Goal: Information Seeking & Learning: Learn about a topic

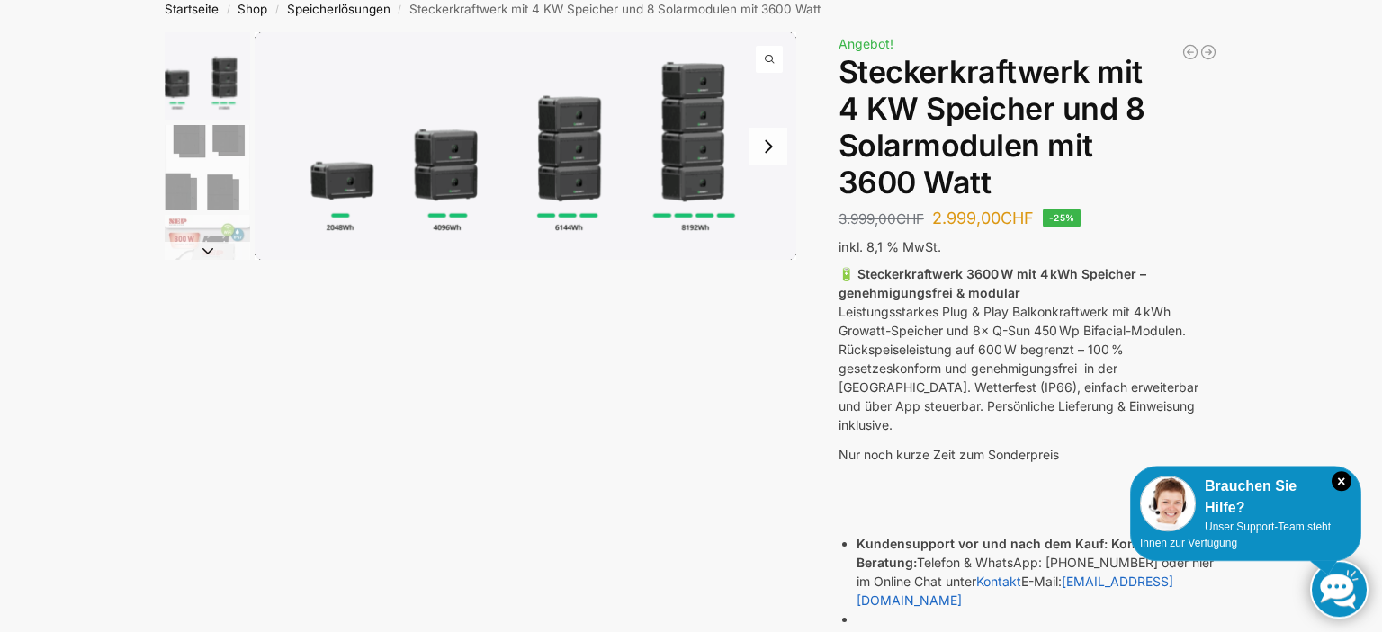
scroll to position [94, 0]
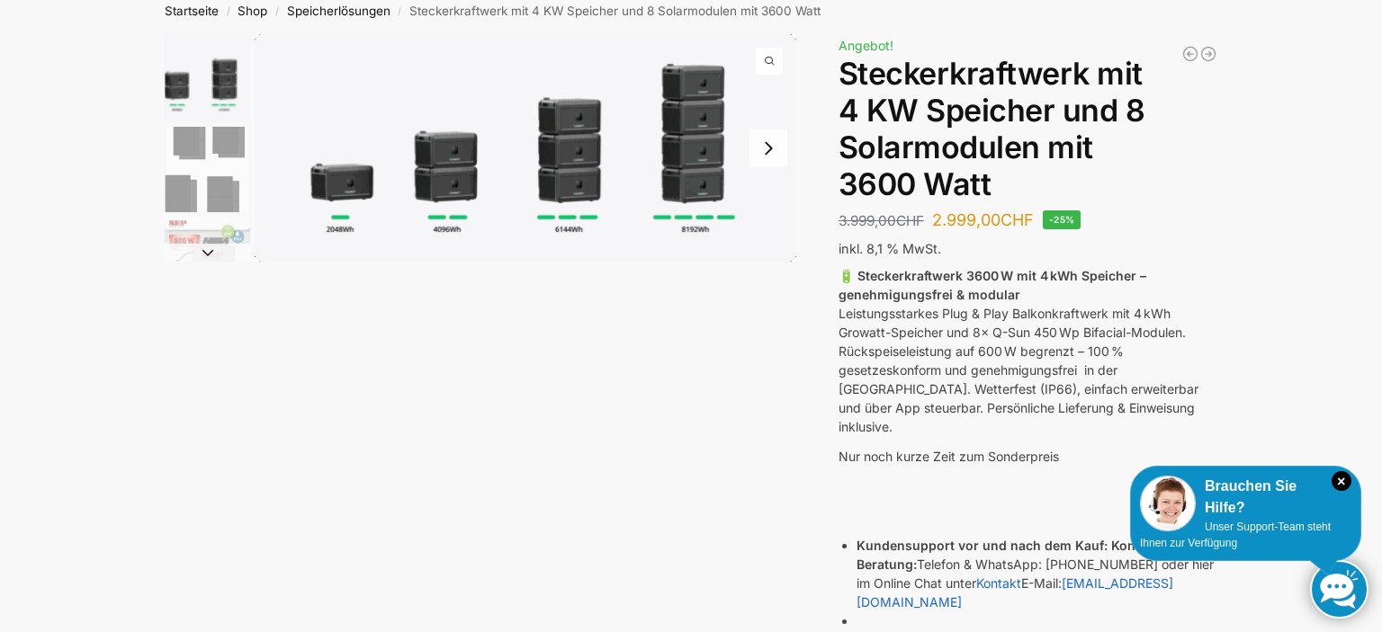
click at [706, 167] on img "1 / 9" at bounding box center [525, 148] width 541 height 228
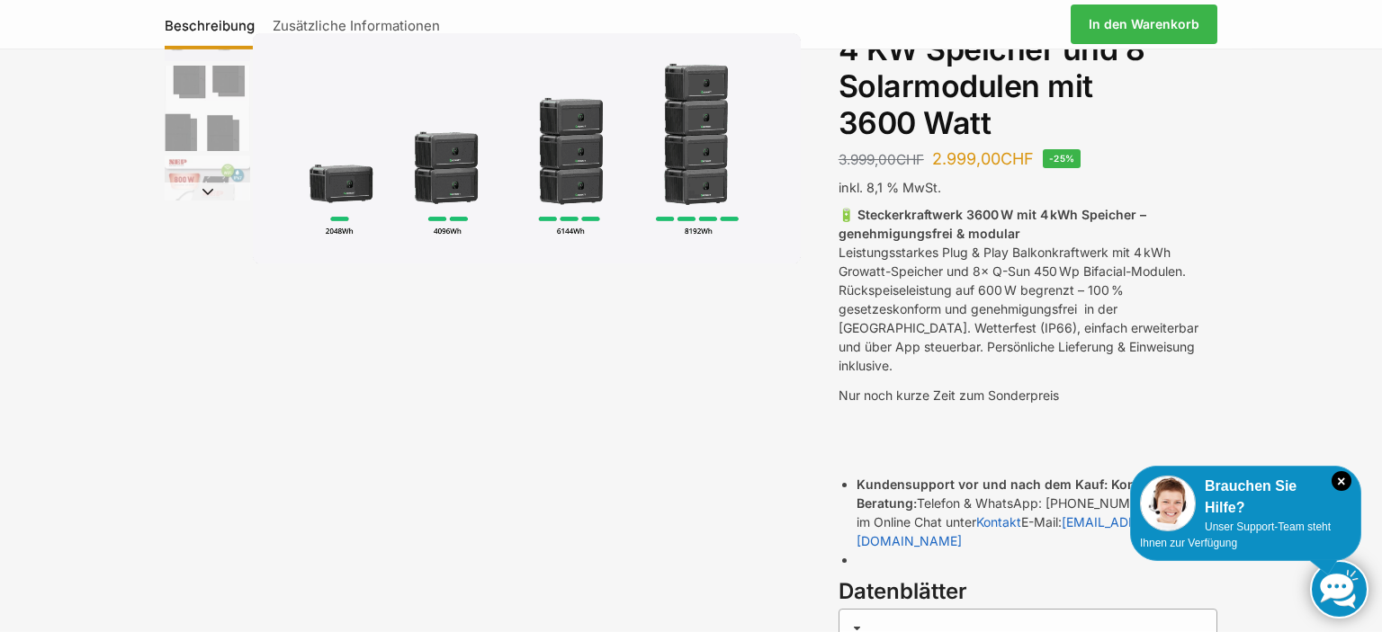
scroll to position [190, 0]
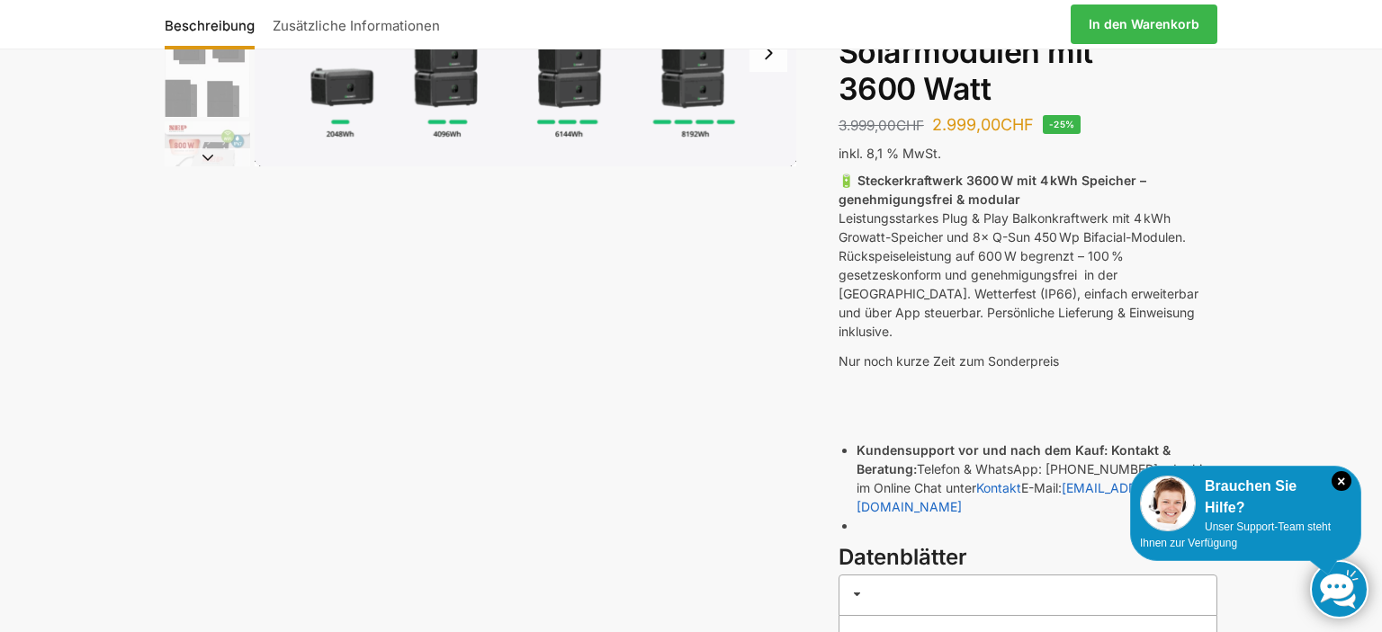
click at [721, 81] on img "1 / 9" at bounding box center [525, 53] width 541 height 228
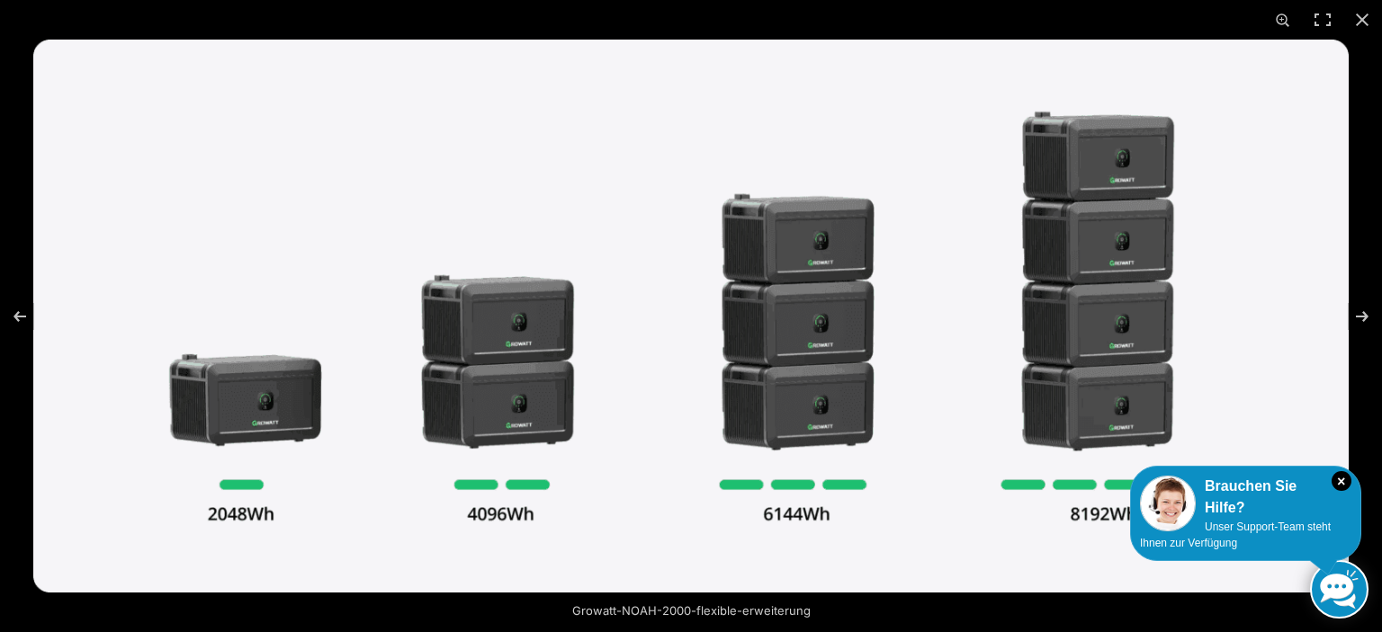
click at [1096, 228] on img at bounding box center [690, 316] width 1315 height 553
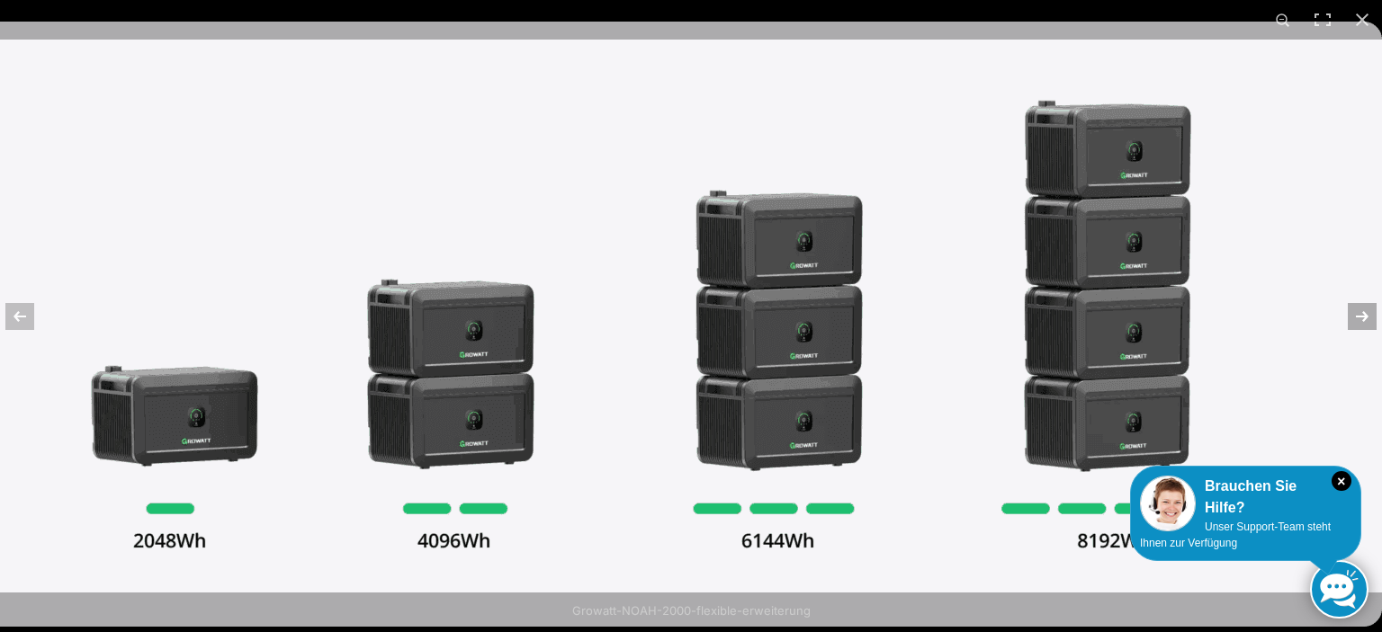
click at [1358, 319] on button "Next (arrow right)" at bounding box center [1350, 317] width 63 height 90
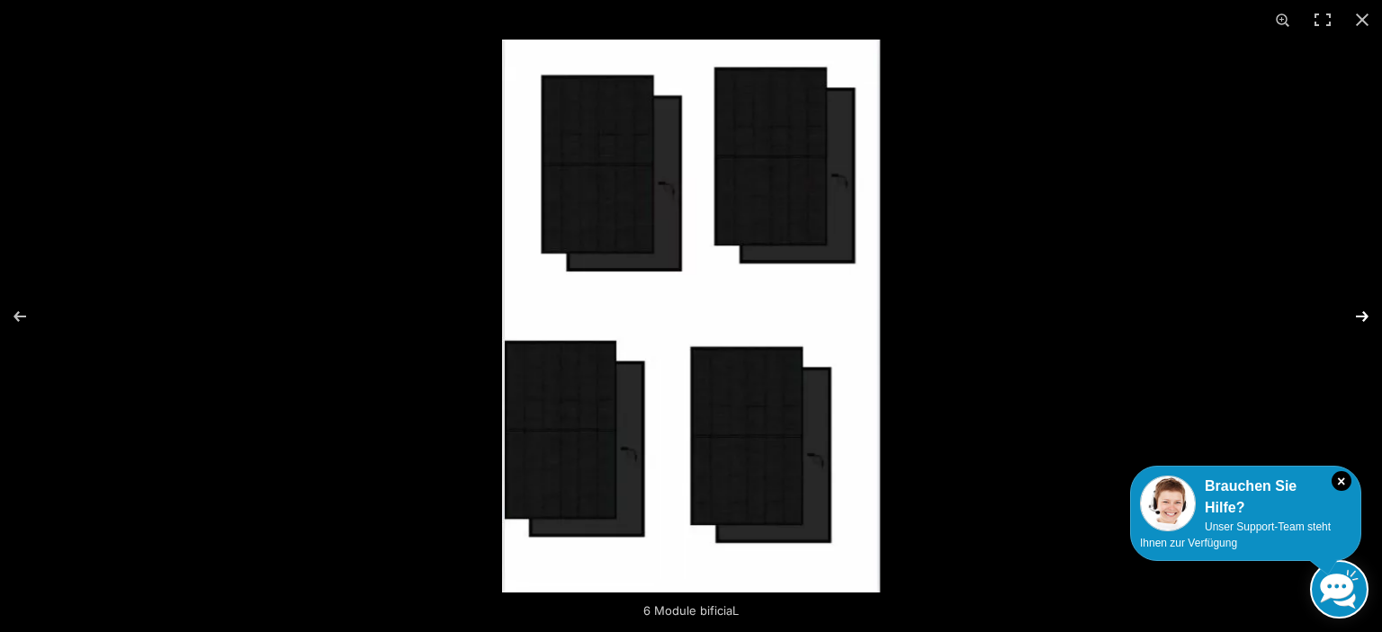
click at [1358, 319] on button "Next (arrow right)" at bounding box center [1350, 317] width 63 height 90
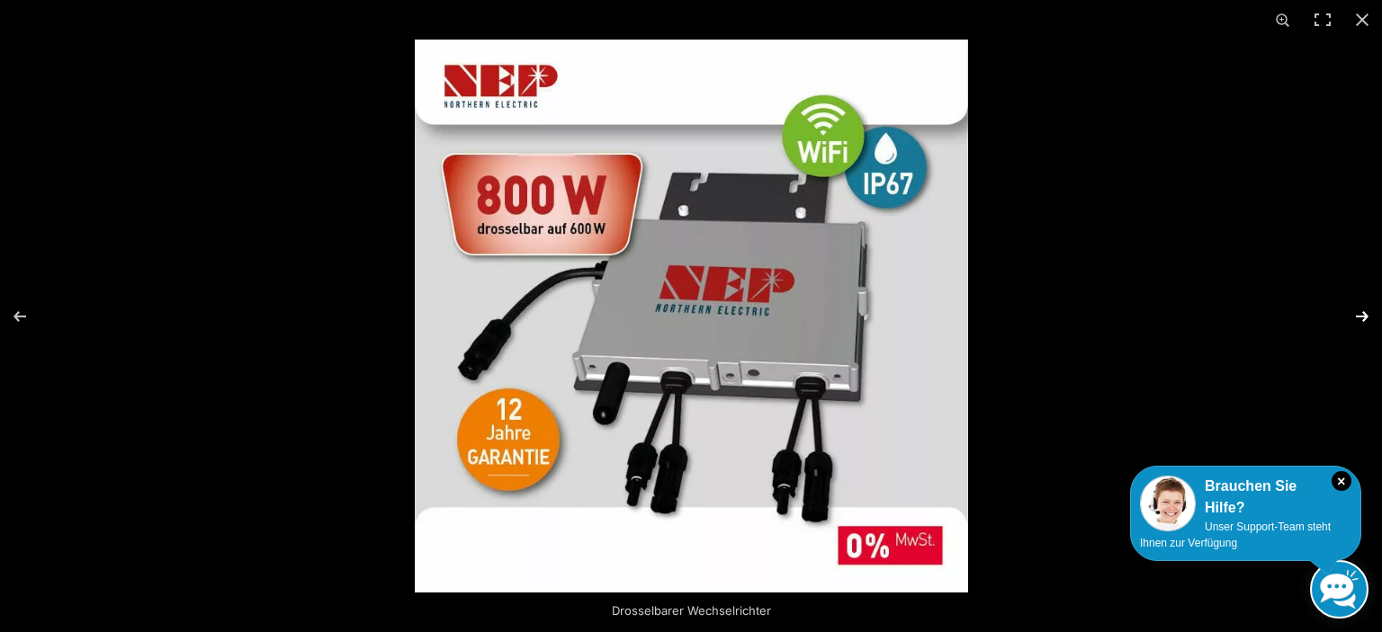
click at [1362, 319] on button "Next (arrow right)" at bounding box center [1350, 317] width 63 height 90
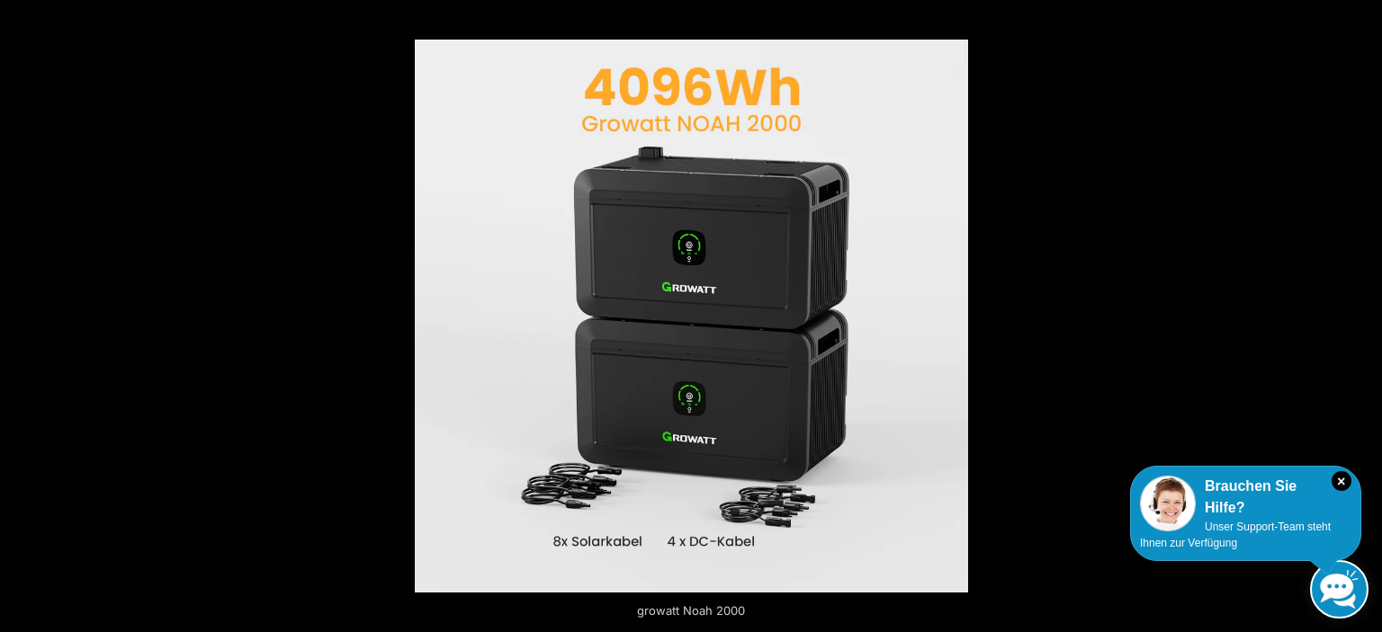
click at [1359, 20] on button "Close (Esc)" at bounding box center [1362, 20] width 40 height 40
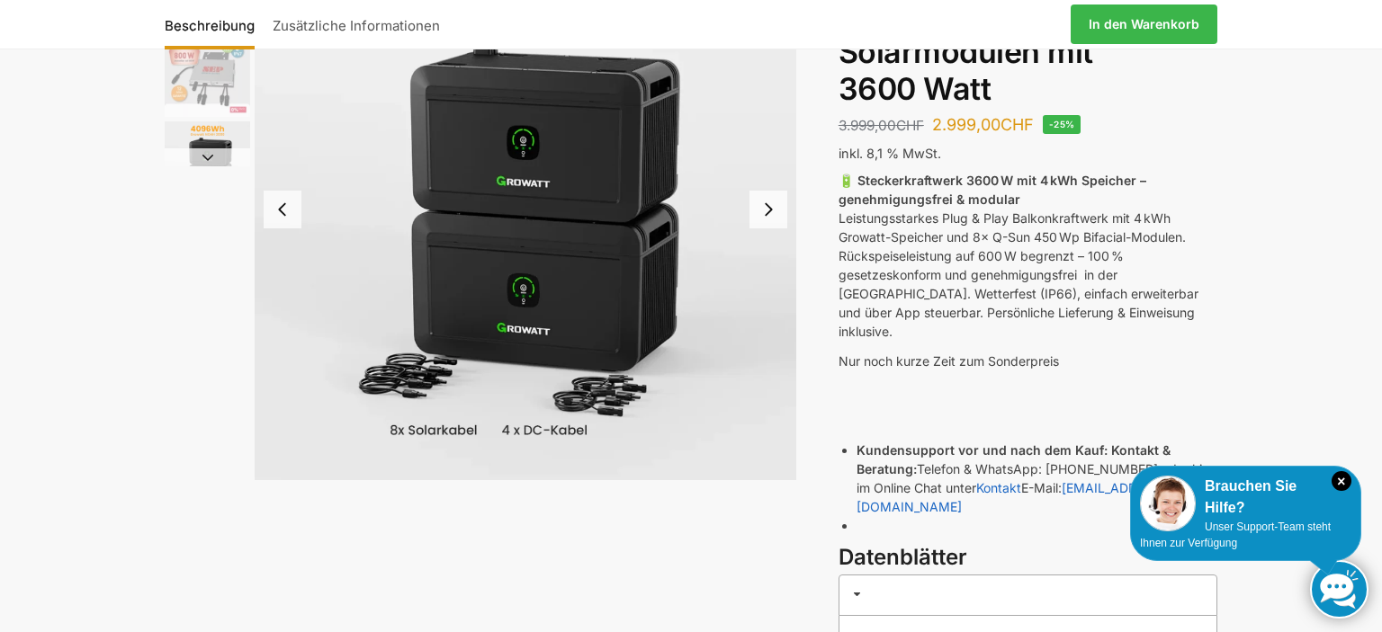
click at [773, 210] on button "Next slide" at bounding box center [768, 210] width 38 height 38
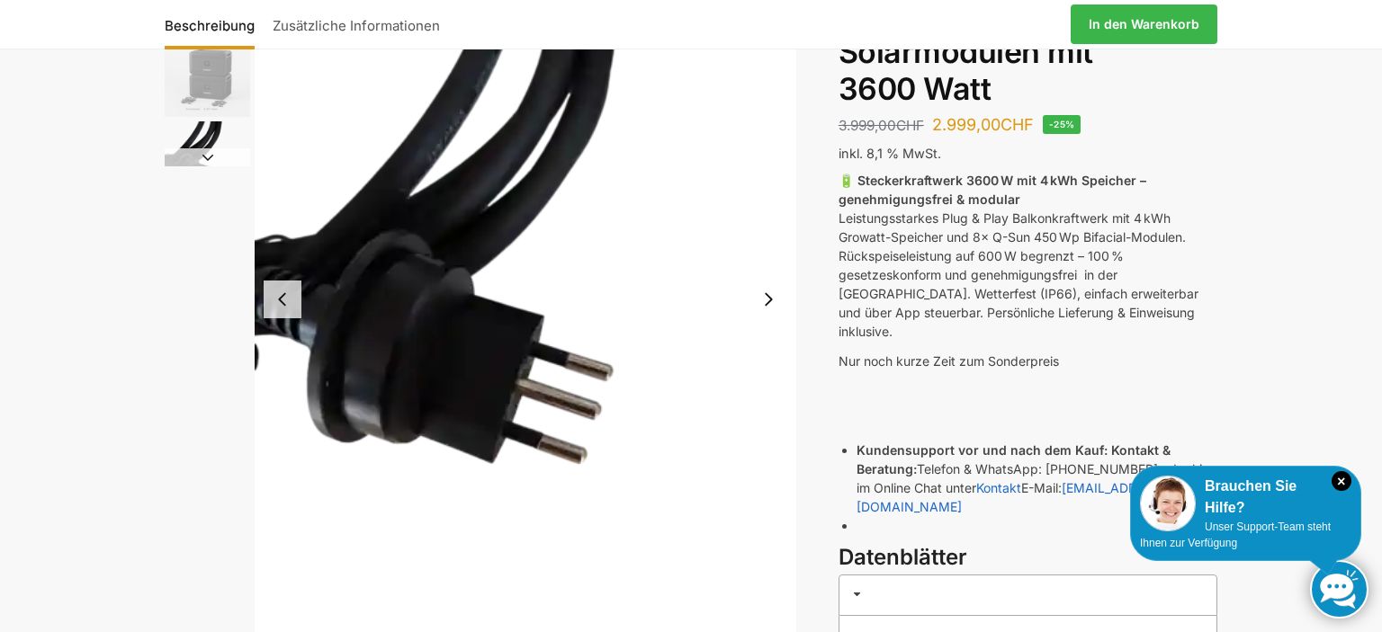
click at [773, 210] on img "5 / 9" at bounding box center [525, 299] width 541 height 721
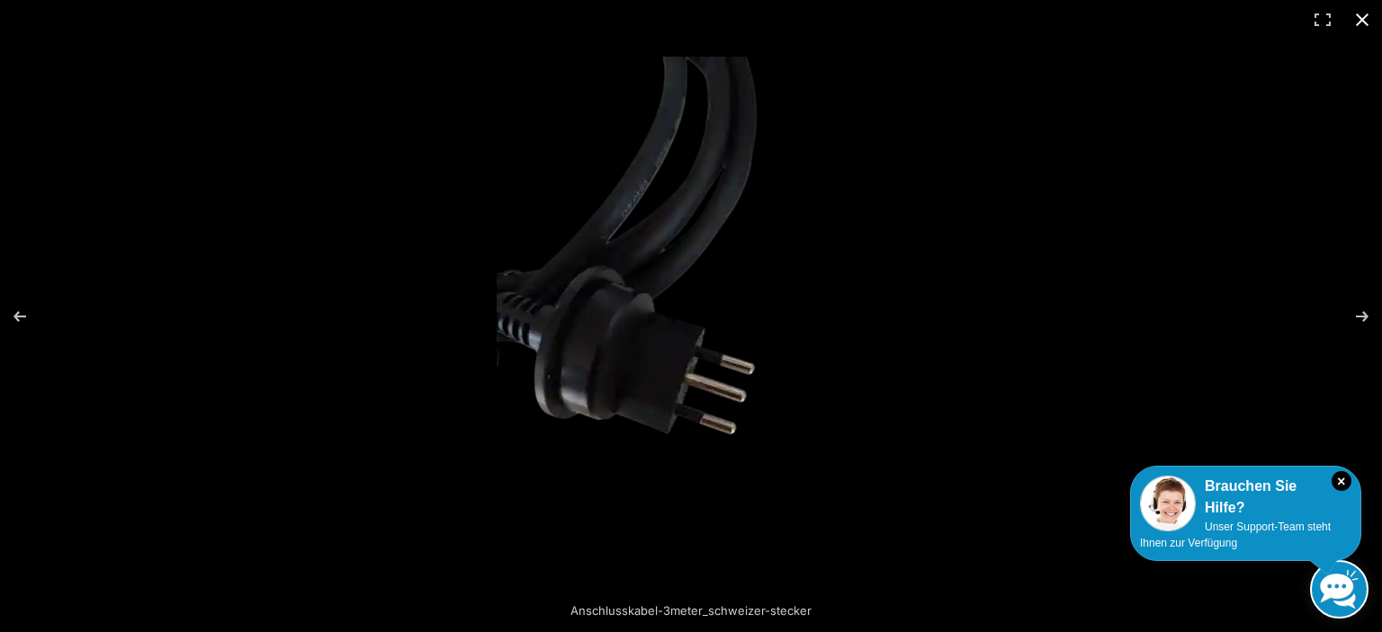
click at [1362, 18] on button "Close (Esc)" at bounding box center [1362, 20] width 40 height 40
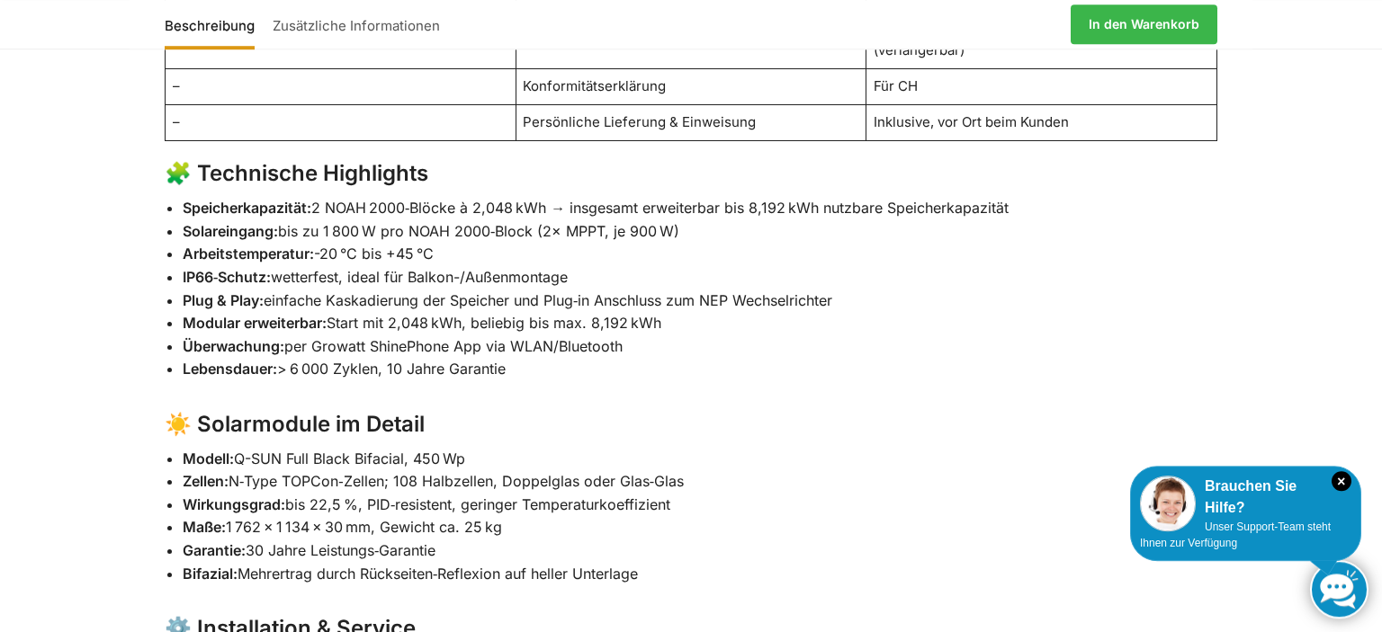
scroll to position [1615, 0]
